Goal: Task Accomplishment & Management: Manage account settings

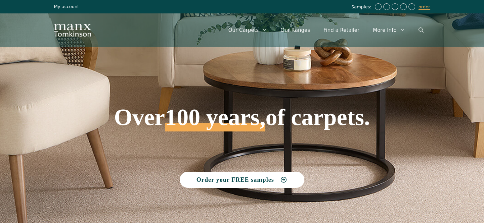
click at [65, 8] on link "My account" at bounding box center [66, 6] width 25 height 5
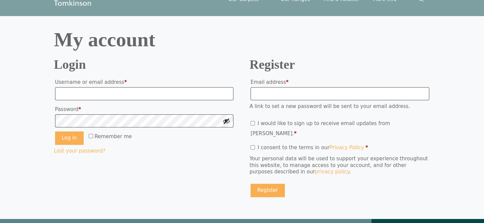
scroll to position [61, 0]
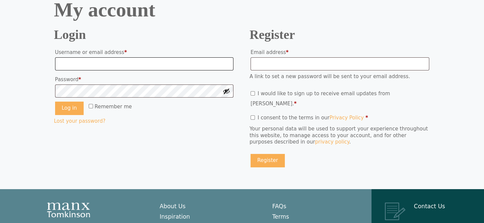
click at [132, 60] on input "Username or email address * Required" at bounding box center [144, 63] width 179 height 13
type input "**********"
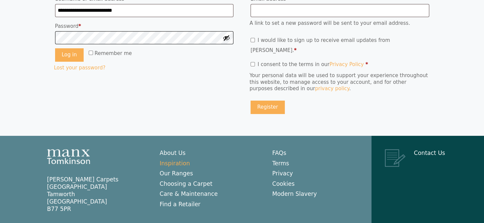
scroll to position [127, 0]
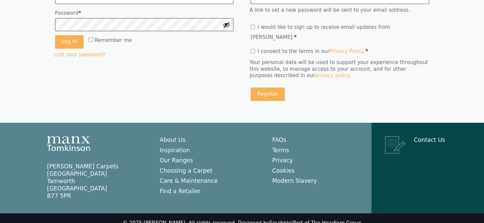
drag, startPoint x: 71, startPoint y: 188, endPoint x: 67, endPoint y: 180, distance: 8.6
click at [47, 185] on p "Manx Tomkinson Carpets Relay Park Tamworth Staffordshire B77 5PR" at bounding box center [96, 181] width 99 height 37
copy p "B77 5PR"
